Goal: Ask a question

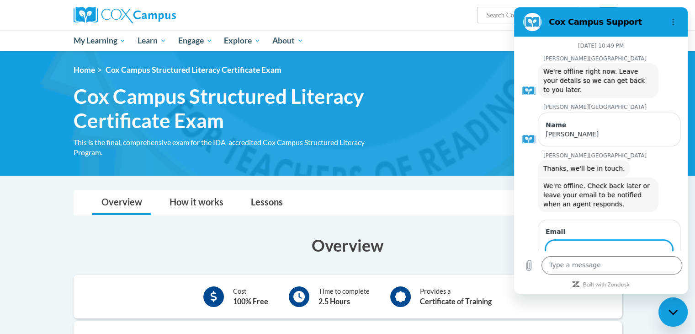
scroll to position [42, 0]
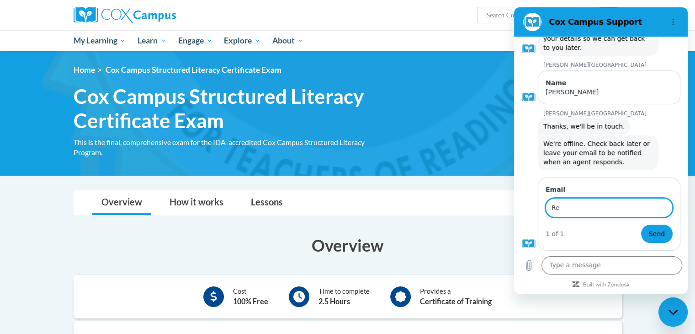
type input "R"
type input "[EMAIL_ADDRESS][DOMAIN_NAME]"
click at [658, 231] on button "Send" at bounding box center [657, 233] width 32 height 18
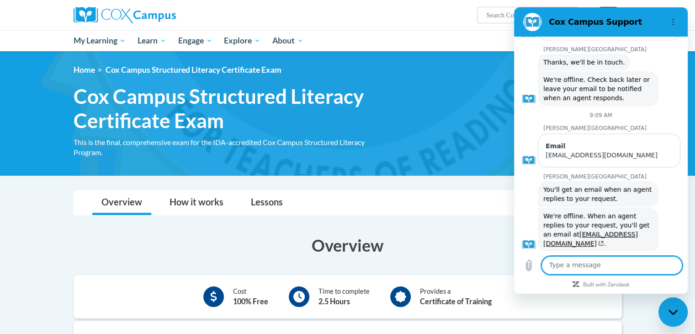
scroll to position [108, 0]
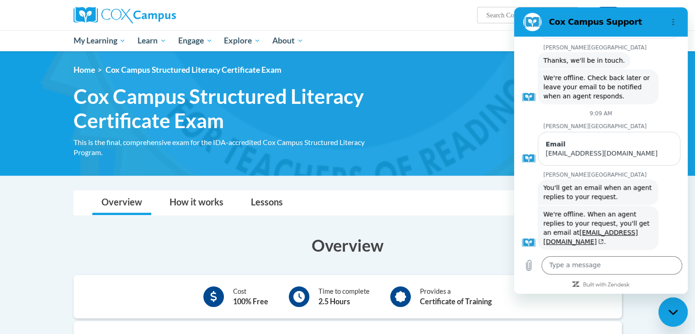
click div "Cox Campus says: We're offline. When an agent replies to your request, you'll g…"
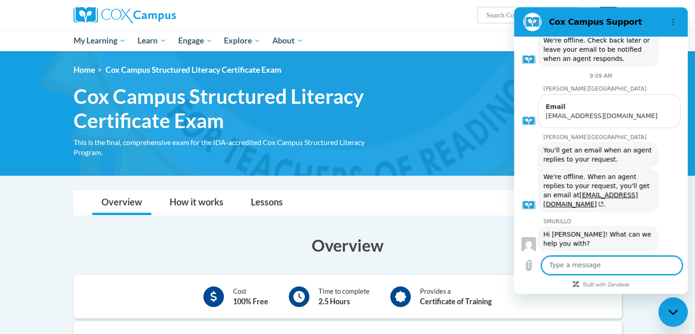
scroll to position [147, 0]
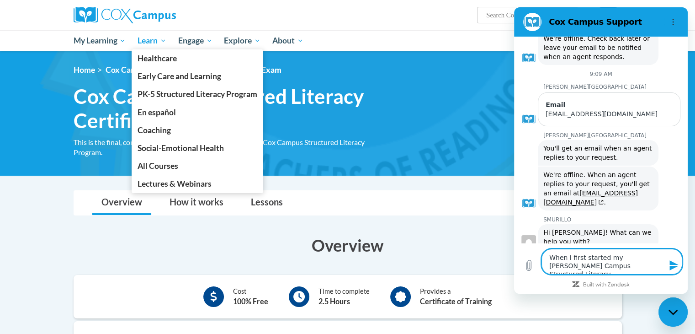
type textarea "When I first started my Cox Campus Structured Literacy"
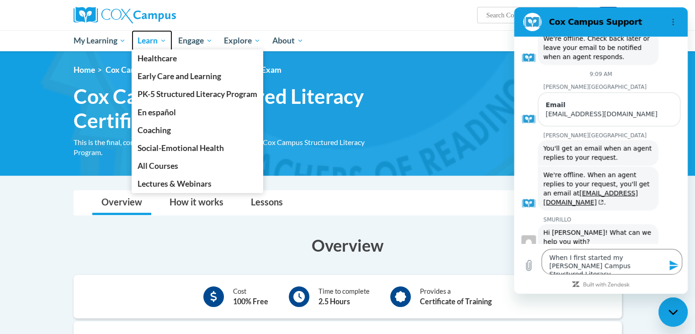
click at [164, 43] on span "Learn" at bounding box center [152, 40] width 29 height 11
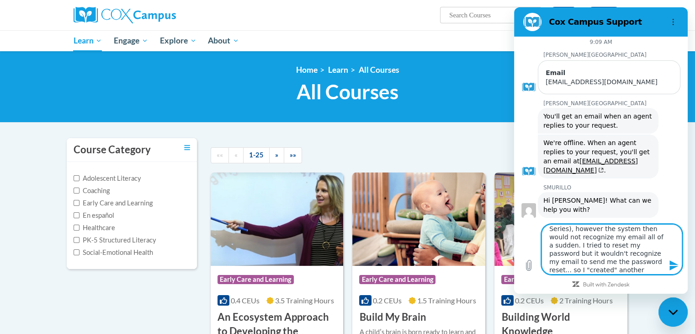
scroll to position [79, 0]
type textarea "When I first started the Structured Literacy Program, I was having all sorts of…"
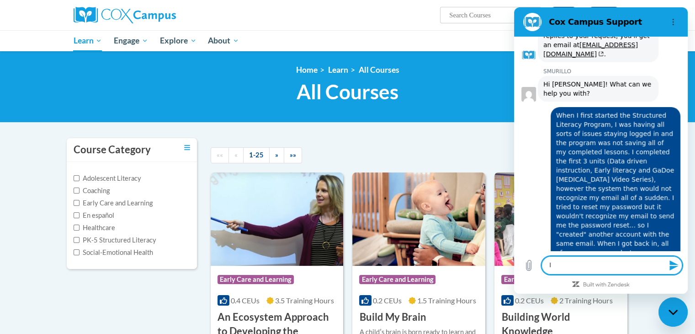
scroll to position [297, 0]
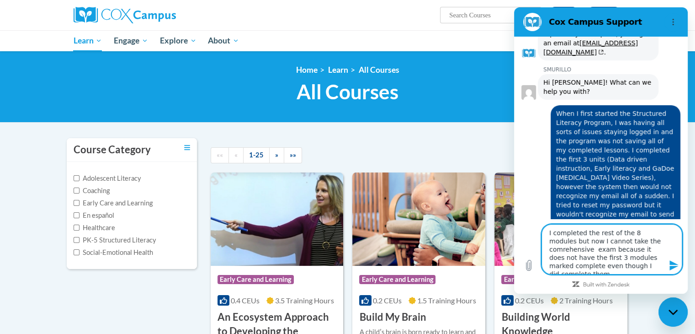
type textarea "I completed the rest of the 8 modules but now I cannot take the comprehensive e…"
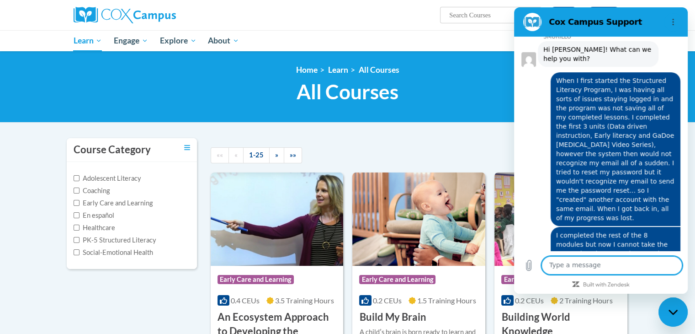
scroll to position [360, 0]
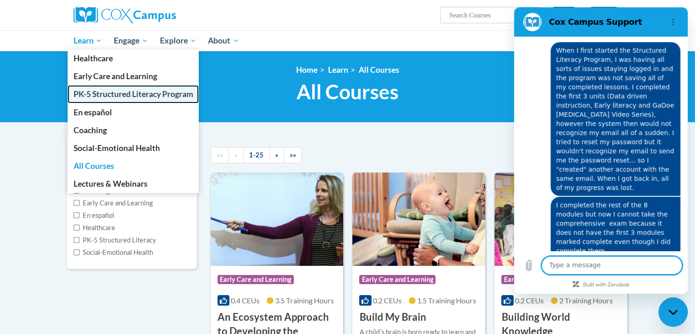
click at [86, 96] on span "PK-5 Structured Literacy Program" at bounding box center [133, 94] width 120 height 10
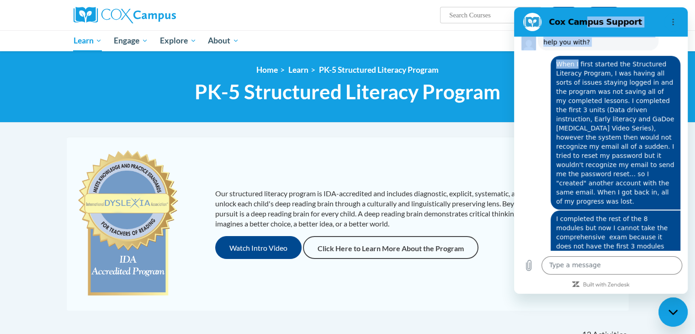
drag, startPoint x: 581, startPoint y: 16, endPoint x: 575, endPoint y: 58, distance: 42.4
click at [575, 58] on div "Cox Campus Support August 20 at 10:49 PM Cox Campus Cox Campus says: We're offl…" at bounding box center [601, 150] width 174 height 286
click at [491, 37] on ul "My Learning My Learning My Course Progress Certificates My Action Plans Group D…" at bounding box center [323, 40] width 511 height 21
click at [674, 24] on icon "Options menu" at bounding box center [672, 21] width 7 height 7
click at [489, 45] on ul "My Learning My Learning My Course Progress Certificates My Action Plans Group D…" at bounding box center [323, 40] width 511 height 21
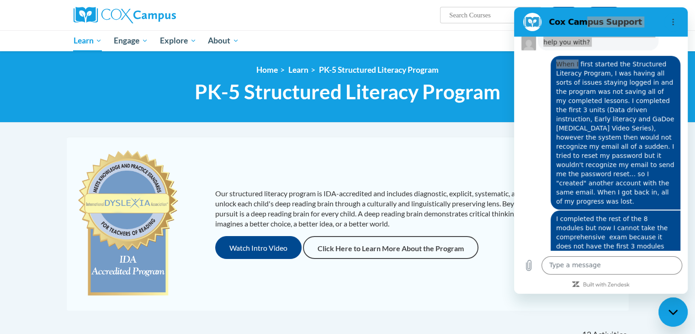
click at [676, 315] on div "Close messaging window" at bounding box center [672, 311] width 27 height 27
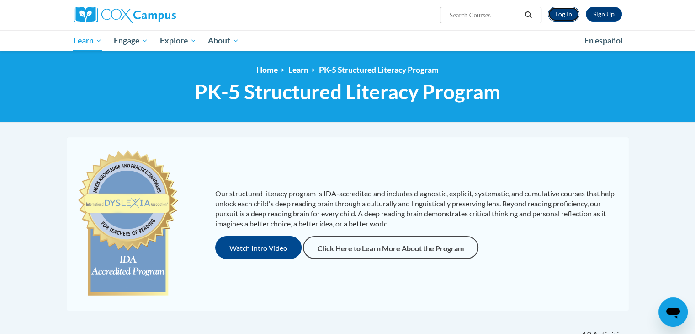
click at [568, 14] on link "Log In" at bounding box center [564, 14] width 32 height 15
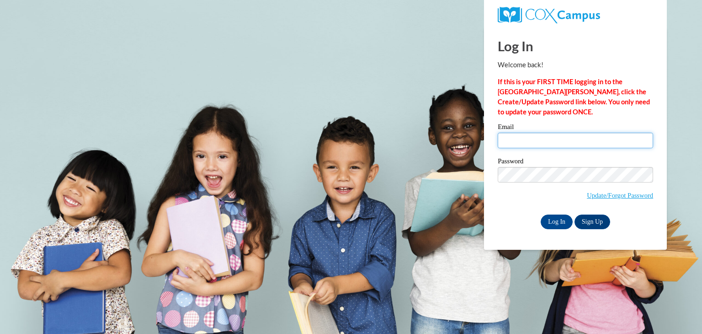
click at [540, 136] on input "Email" at bounding box center [575, 140] width 155 height 16
type input "Kwebb@ymcafoxcities.org"
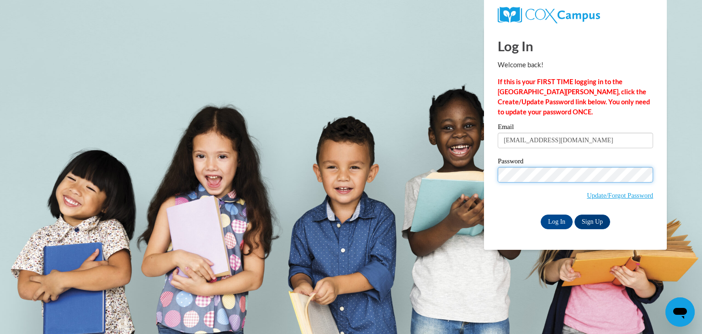
click at [540, 214] on input "Log In" at bounding box center [556, 221] width 32 height 15
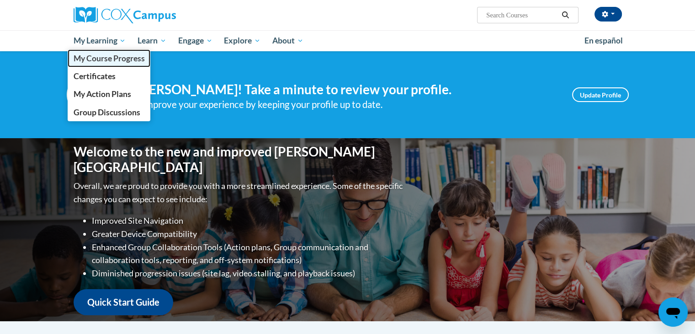
click at [108, 59] on span "My Course Progress" at bounding box center [108, 58] width 71 height 10
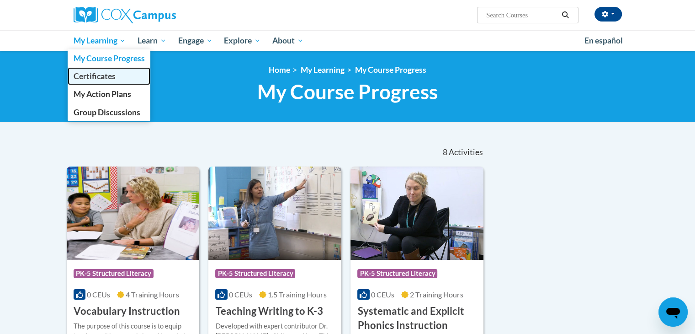
click at [104, 74] on span "Certificates" at bounding box center [94, 76] width 42 height 10
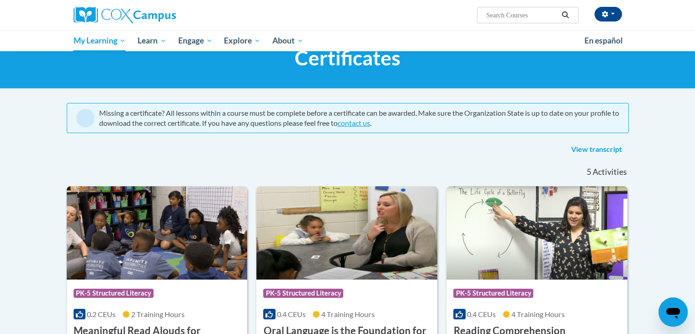
scroll to position [39, 0]
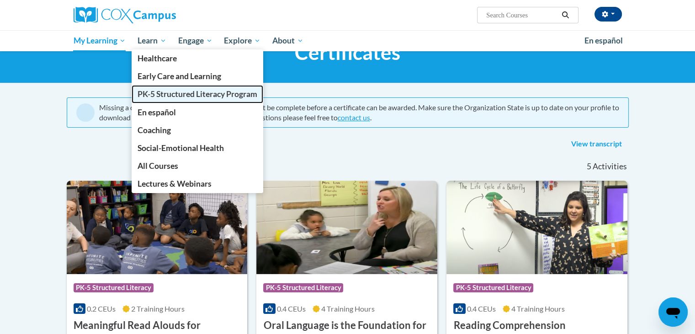
click at [163, 94] on span "PK-5 Structured Literacy Program" at bounding box center [198, 94] width 120 height 10
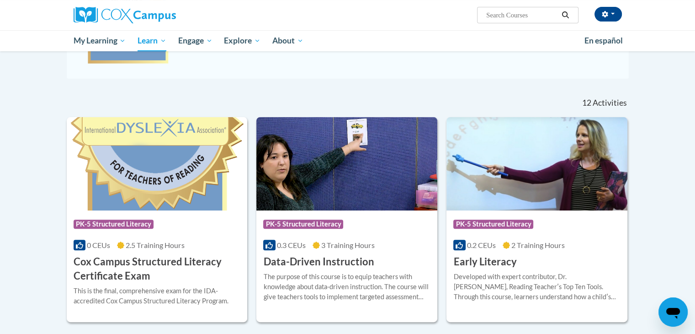
scroll to position [232, 0]
click at [141, 201] on img at bounding box center [157, 163] width 181 height 93
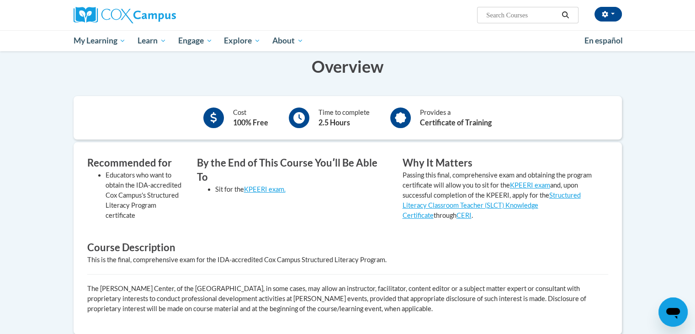
scroll to position [179, 0]
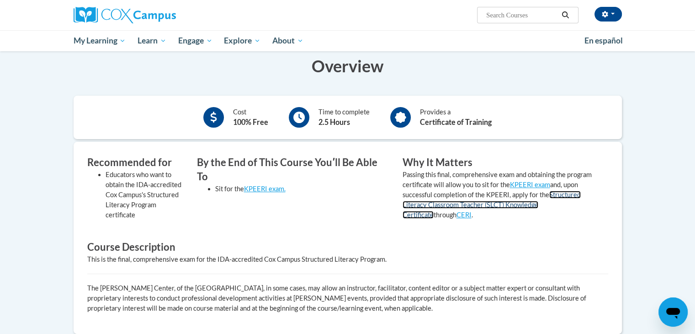
click at [508, 207] on link "Structured Literacy Classroom Teacher (SLCT) Knowledge Certificate" at bounding box center [491, 205] width 178 height 28
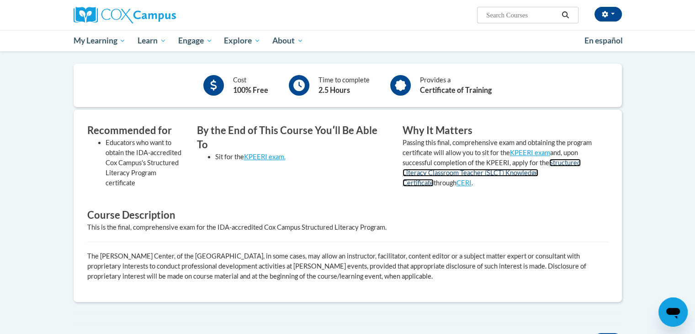
scroll to position [221, 0]
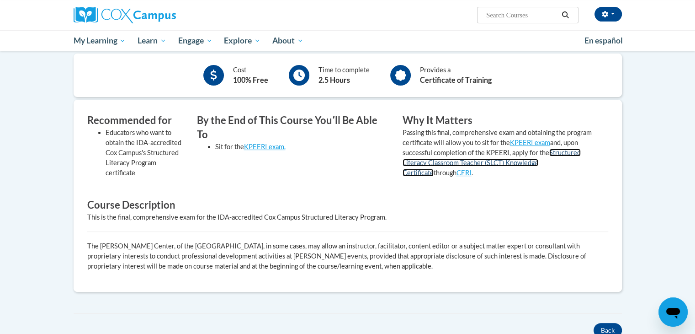
click at [561, 162] on link "Structured Literacy Classroom Teacher (SLCT) Knowledge Certificate" at bounding box center [491, 162] width 178 height 28
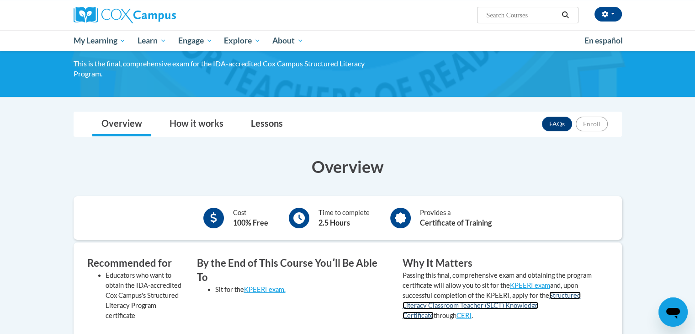
scroll to position [102, 0]
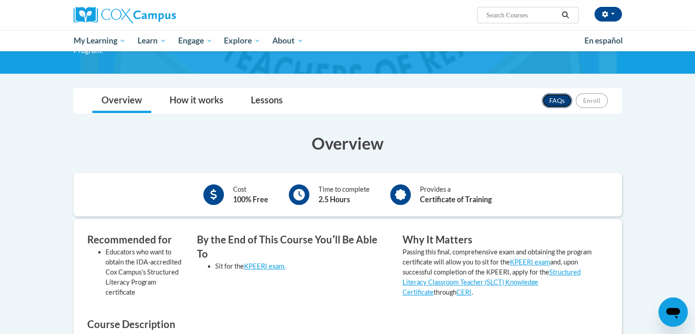
click at [556, 101] on link "FAQs" at bounding box center [557, 100] width 30 height 15
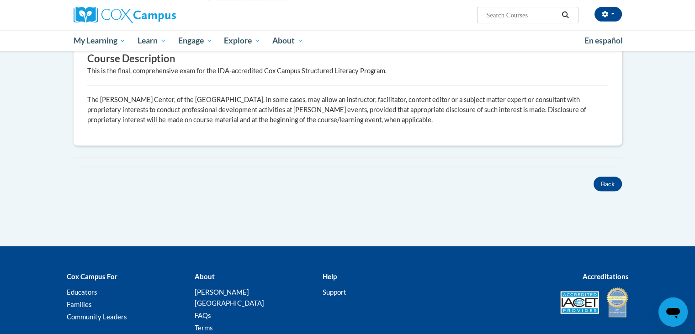
scroll to position [429, 0]
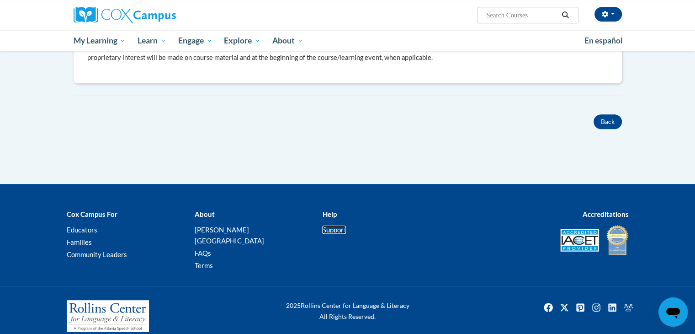
click at [334, 228] on link "Support" at bounding box center [334, 229] width 24 height 8
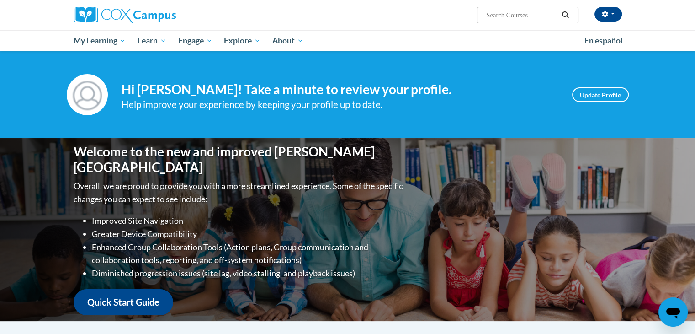
scroll to position [9, 0]
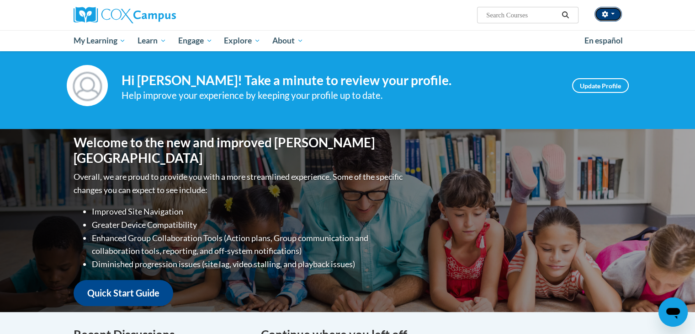
click at [613, 13] on span "button" at bounding box center [613, 14] width 4 height 2
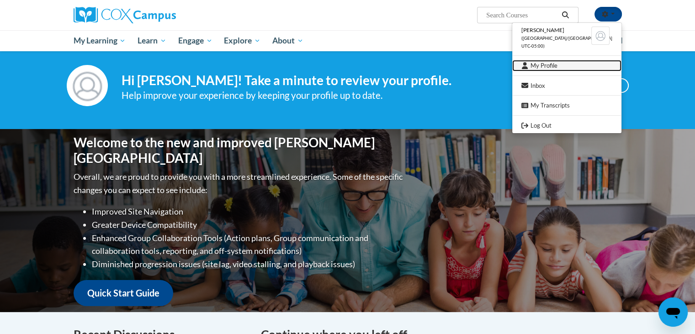
click at [567, 68] on link "My Profile" at bounding box center [566, 65] width 109 height 11
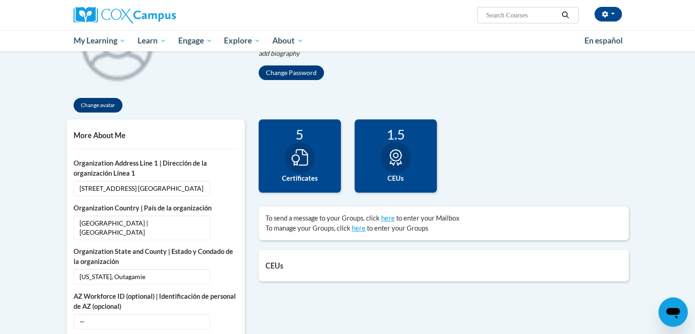
scroll to position [145, 0]
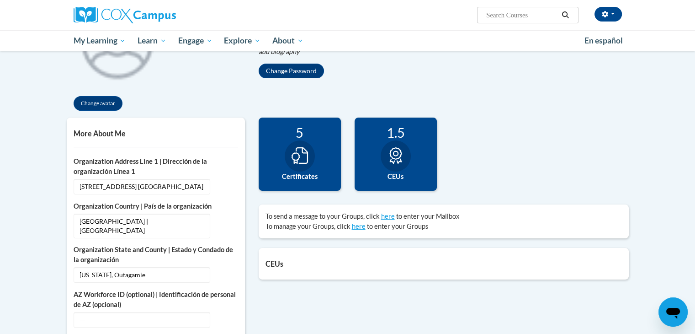
click at [305, 154] on icon at bounding box center [299, 155] width 16 height 16
click at [404, 155] on div at bounding box center [396, 155] width 30 height 31
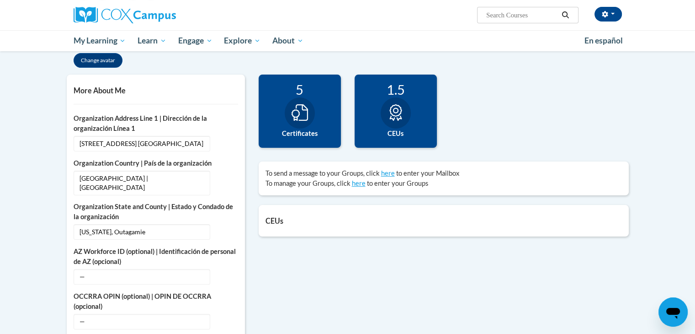
scroll to position [188, 0]
click at [439, 221] on h5 "CEUs" at bounding box center [443, 220] width 356 height 9
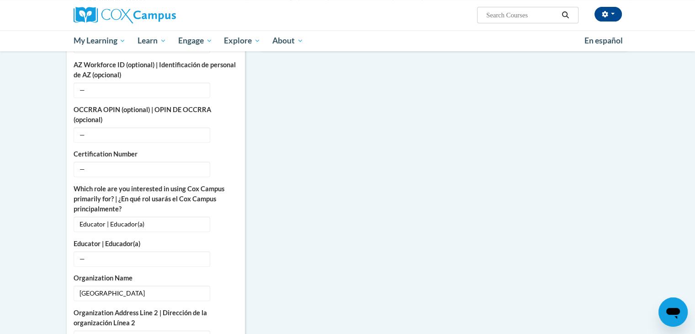
scroll to position [0, 0]
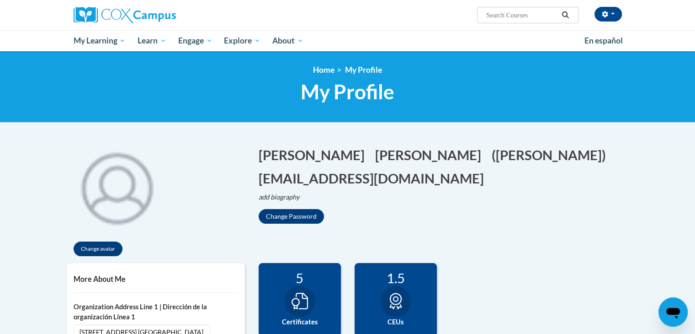
click at [672, 306] on icon "Open messaging window" at bounding box center [673, 311] width 16 height 16
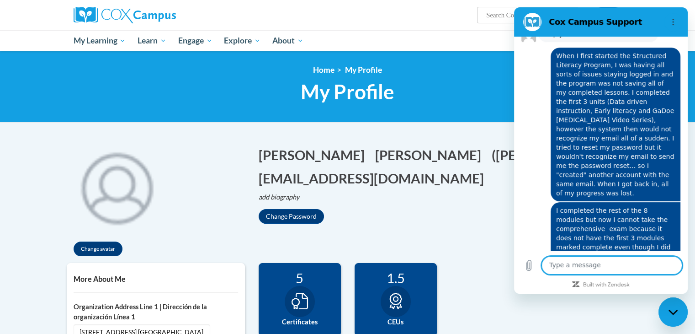
scroll to position [360, 0]
